Goal: Find specific page/section: Find specific page/section

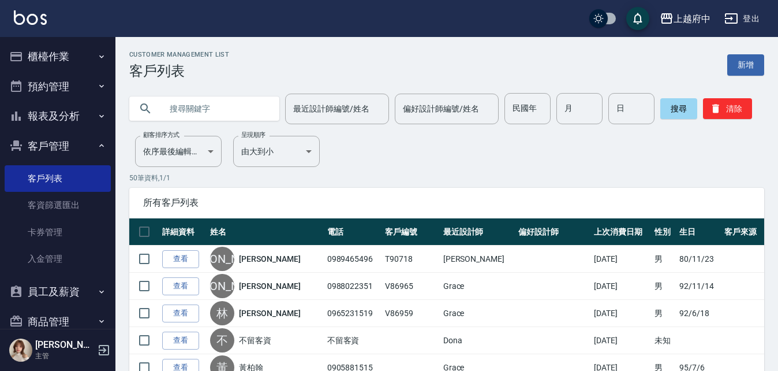
click at [218, 105] on input "text" at bounding box center [216, 108] width 109 height 31
type input "ㄔ"
type input "T81611"
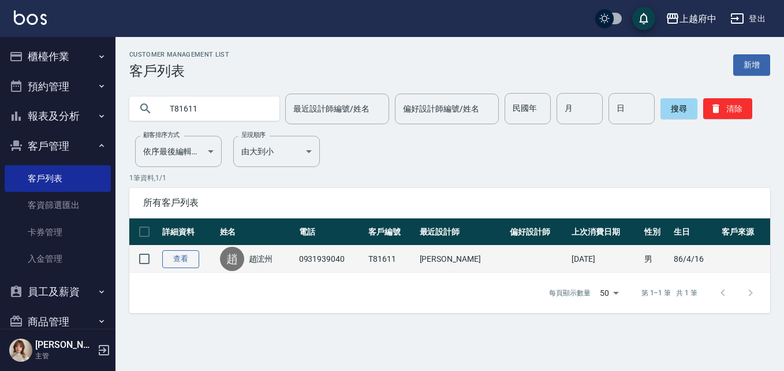
click at [180, 257] on link "查看" at bounding box center [180, 259] width 37 height 18
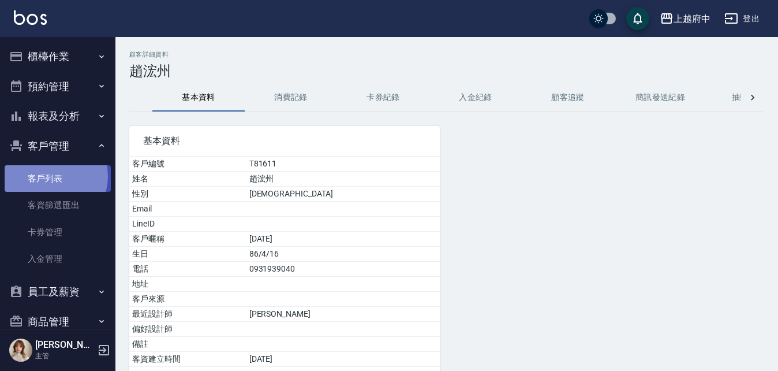
click at [52, 176] on link "客戶列表" at bounding box center [58, 178] width 106 height 27
